Goal: Check status: Check status

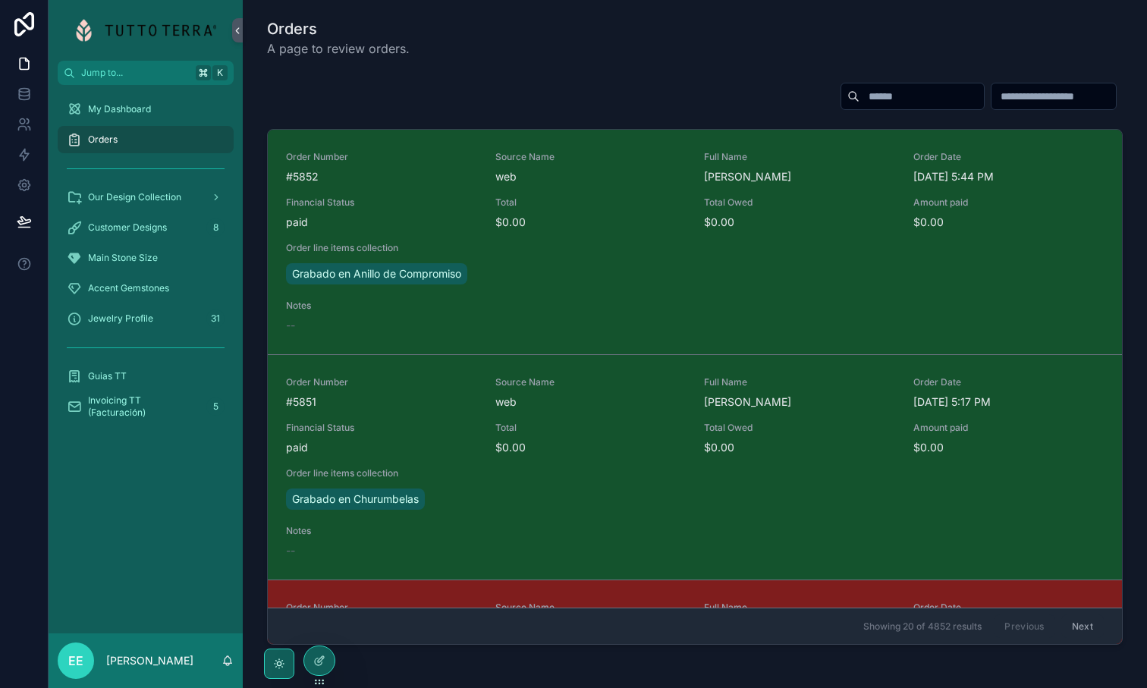
click at [859, 96] on input "scrollable content" at bounding box center [921, 96] width 124 height 21
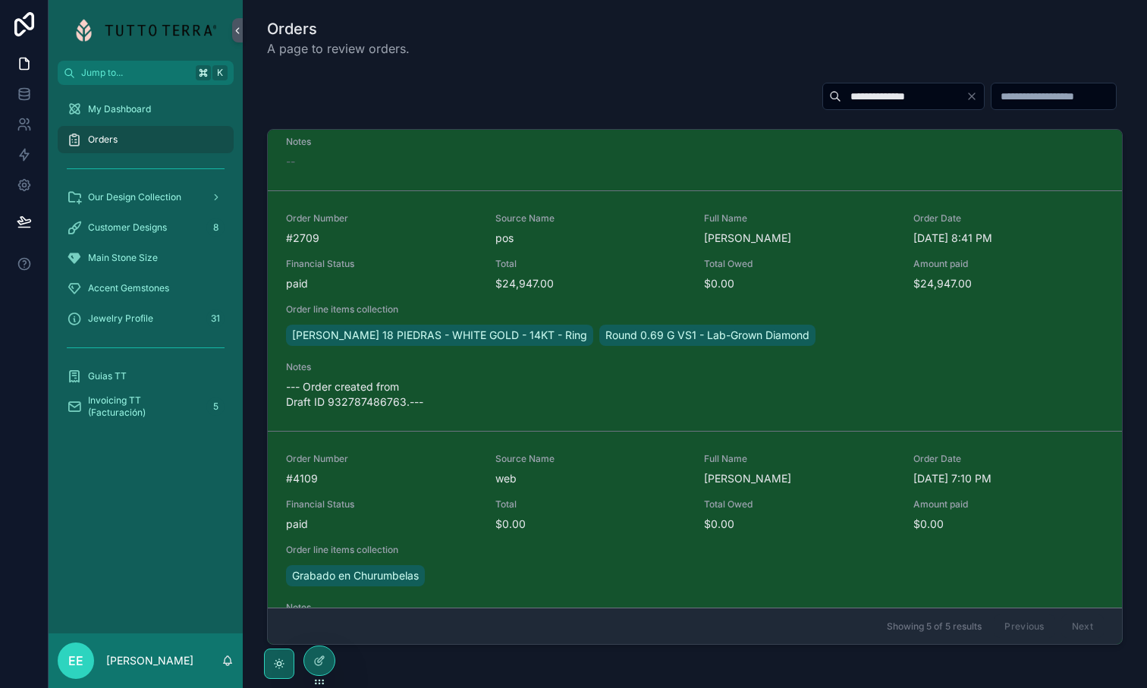
scroll to position [677, 0]
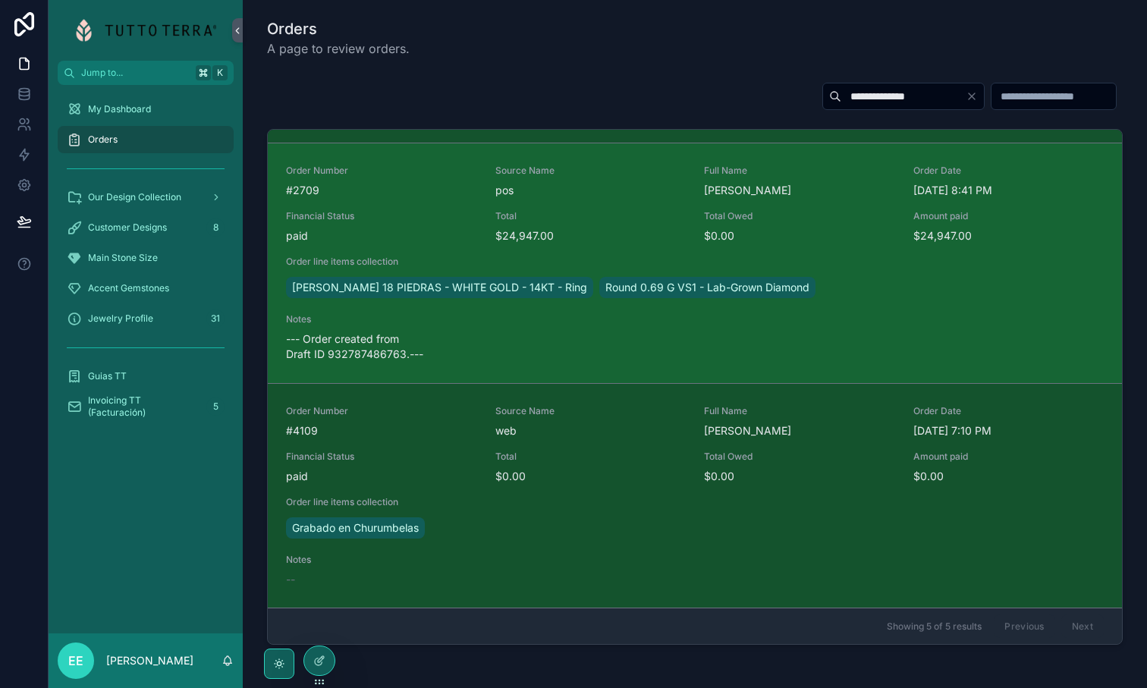
type input "**********"
click at [428, 338] on span "--- Order created from Draft ID 932787486763.---" at bounding box center [381, 346] width 191 height 30
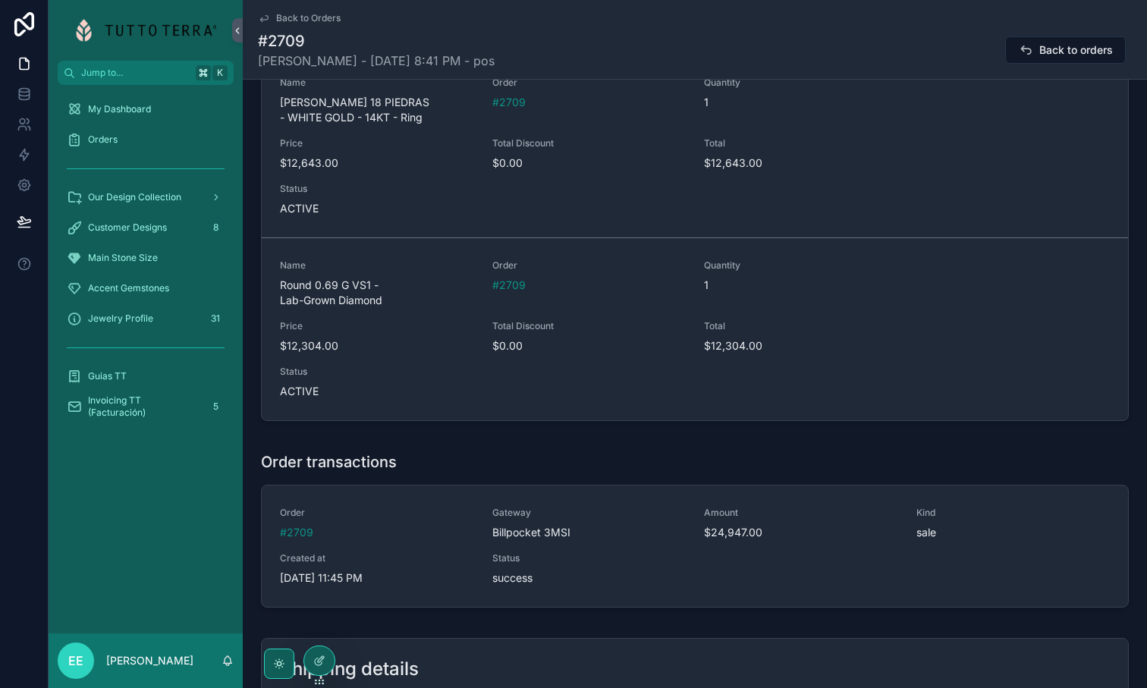
scroll to position [1079, 0]
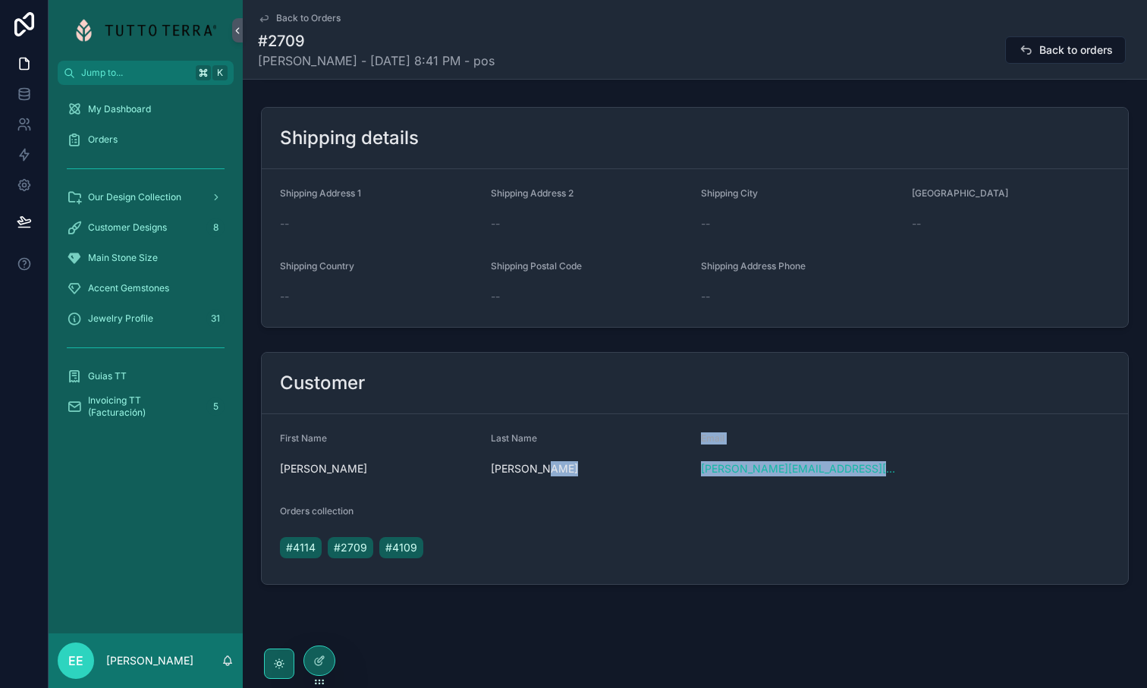
drag, startPoint x: 887, startPoint y: 471, endPoint x: 694, endPoint y: 470, distance: 193.4
click at [694, 470] on form "First Name [PERSON_NAME] Last Name [PERSON_NAME] Email [PERSON_NAME][EMAIL_ADDR…" at bounding box center [695, 499] width 866 height 170
copy form "Email [PERSON_NAME][EMAIL_ADDRESS][PERSON_NAME][DOMAIN_NAME]"
click at [910, 468] on form "First Name [PERSON_NAME] Last Name [PERSON_NAME] Email [PERSON_NAME][EMAIL_ADDR…" at bounding box center [695, 499] width 866 height 170
drag, startPoint x: 887, startPoint y: 471, endPoint x: 700, endPoint y: 474, distance: 187.4
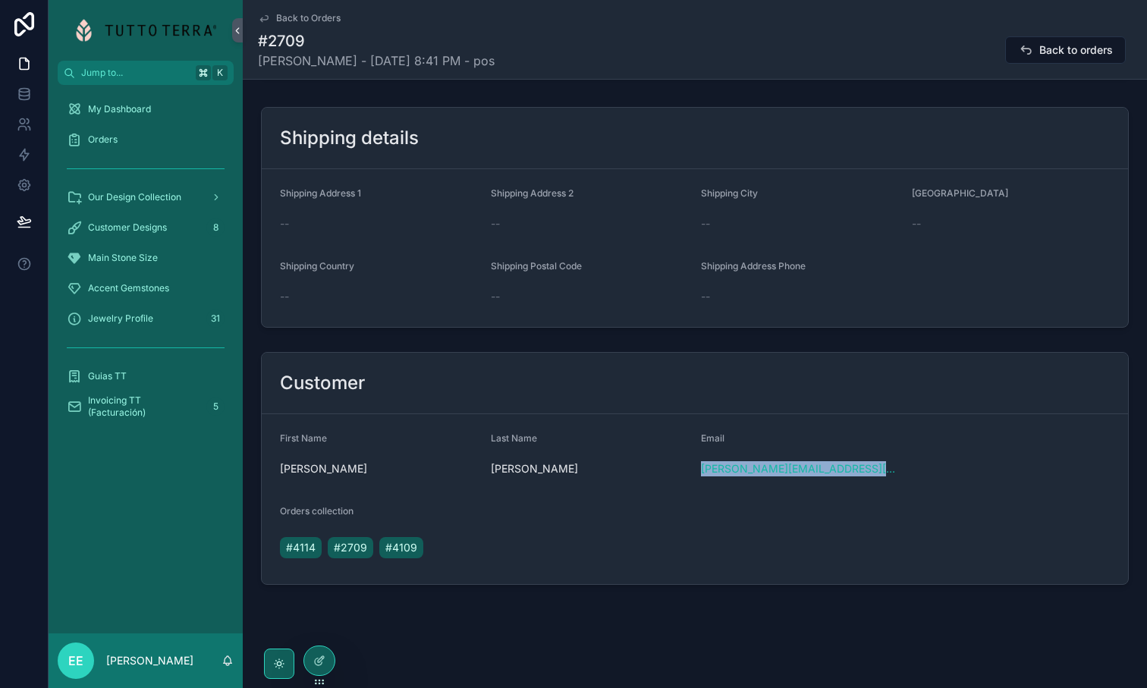
click at [700, 474] on form "First Name [PERSON_NAME] Last Name [PERSON_NAME] Email [PERSON_NAME][EMAIL_ADDR…" at bounding box center [695, 499] width 866 height 170
copy link "[PERSON_NAME][EMAIL_ADDRESS][PERSON_NAME][DOMAIN_NAME]"
